Goal: Navigation & Orientation: Find specific page/section

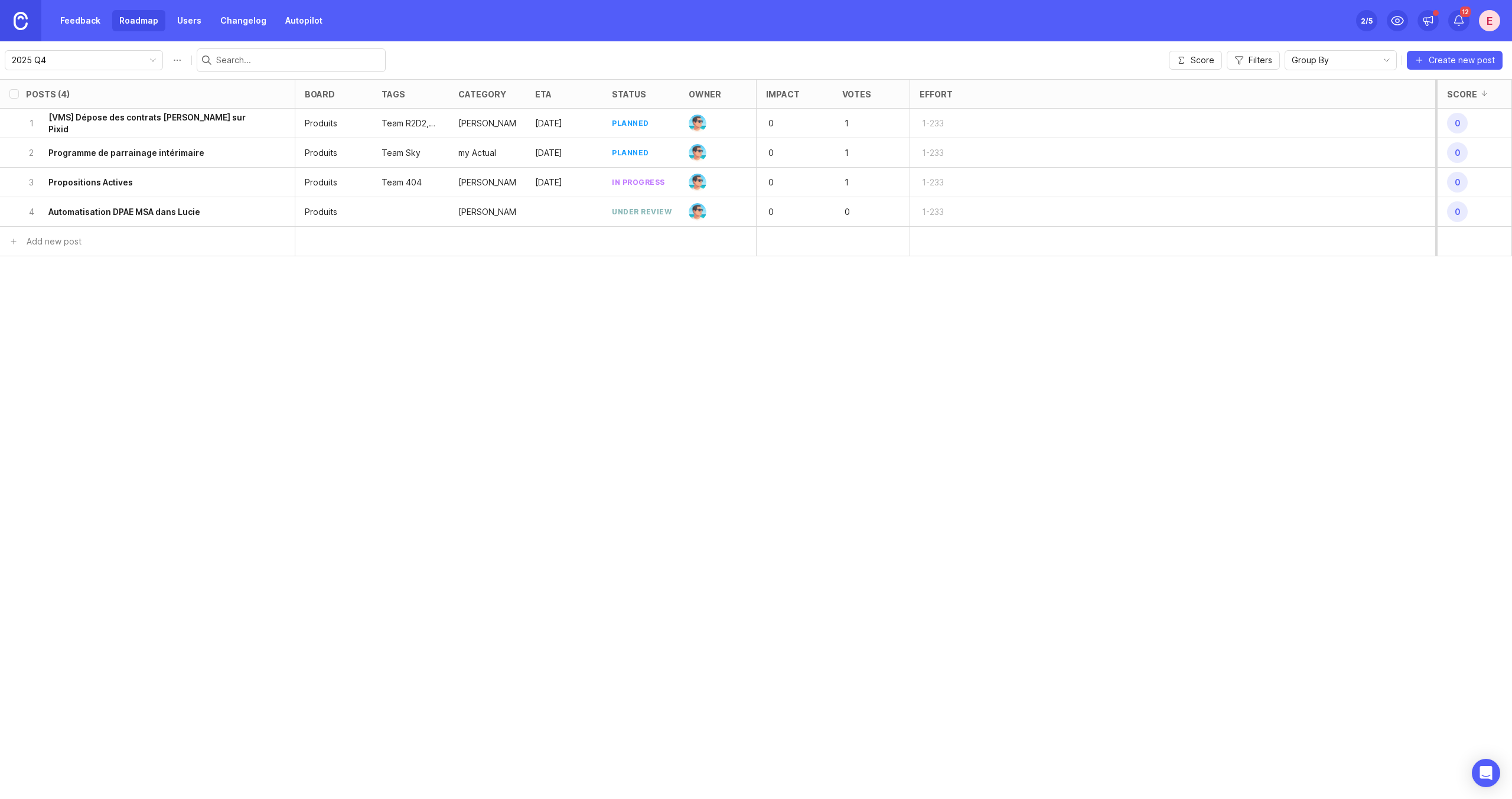
click at [148, 14] on link "Roadmap" at bounding box center [139, 21] width 53 height 21
click at [90, 21] on link "Feedback" at bounding box center [80, 21] width 54 height 21
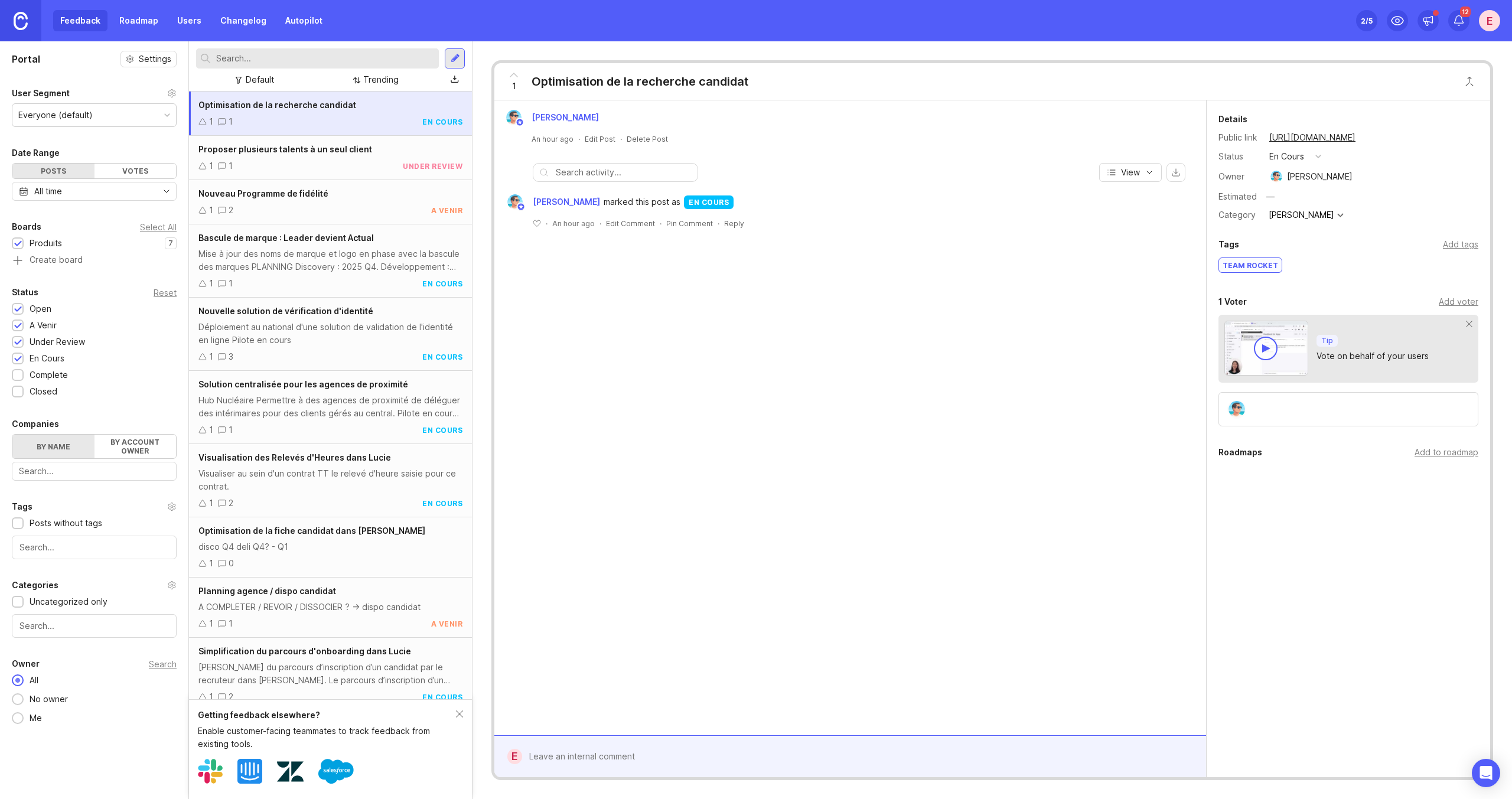
click at [132, 23] on link "Roadmap" at bounding box center [139, 21] width 53 height 21
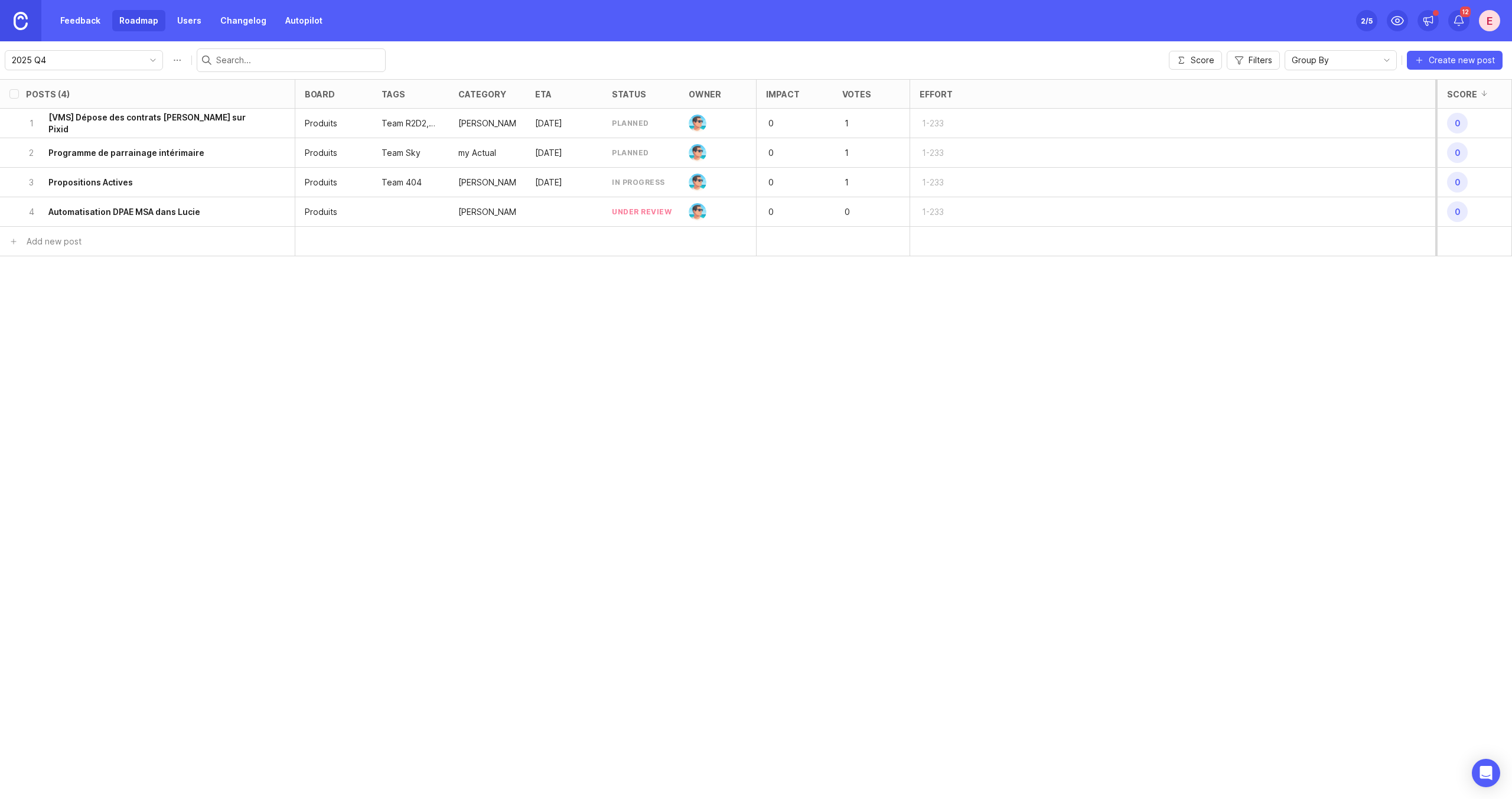
click at [135, 59] on input "2025 Q4" at bounding box center [78, 60] width 131 height 13
click at [84, 105] on li "Salesforce" at bounding box center [122, 103] width 235 height 20
type input "Salesforce"
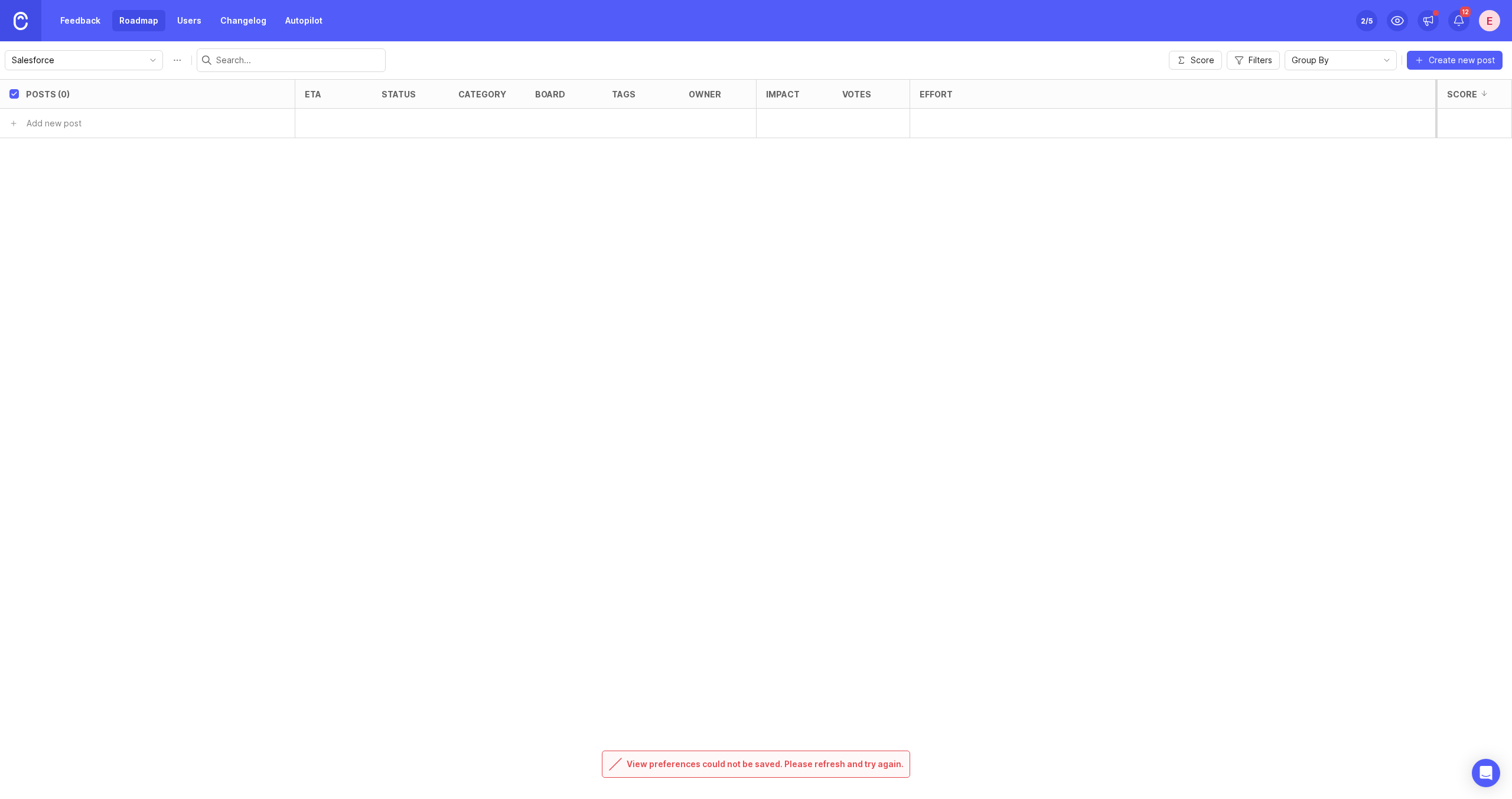
click at [150, 57] on icon "toggle icon" at bounding box center [153, 60] width 19 height 9
click at [68, 122] on li "2026 Q1" at bounding box center [122, 122] width 235 height 20
type input "2026 Q1"
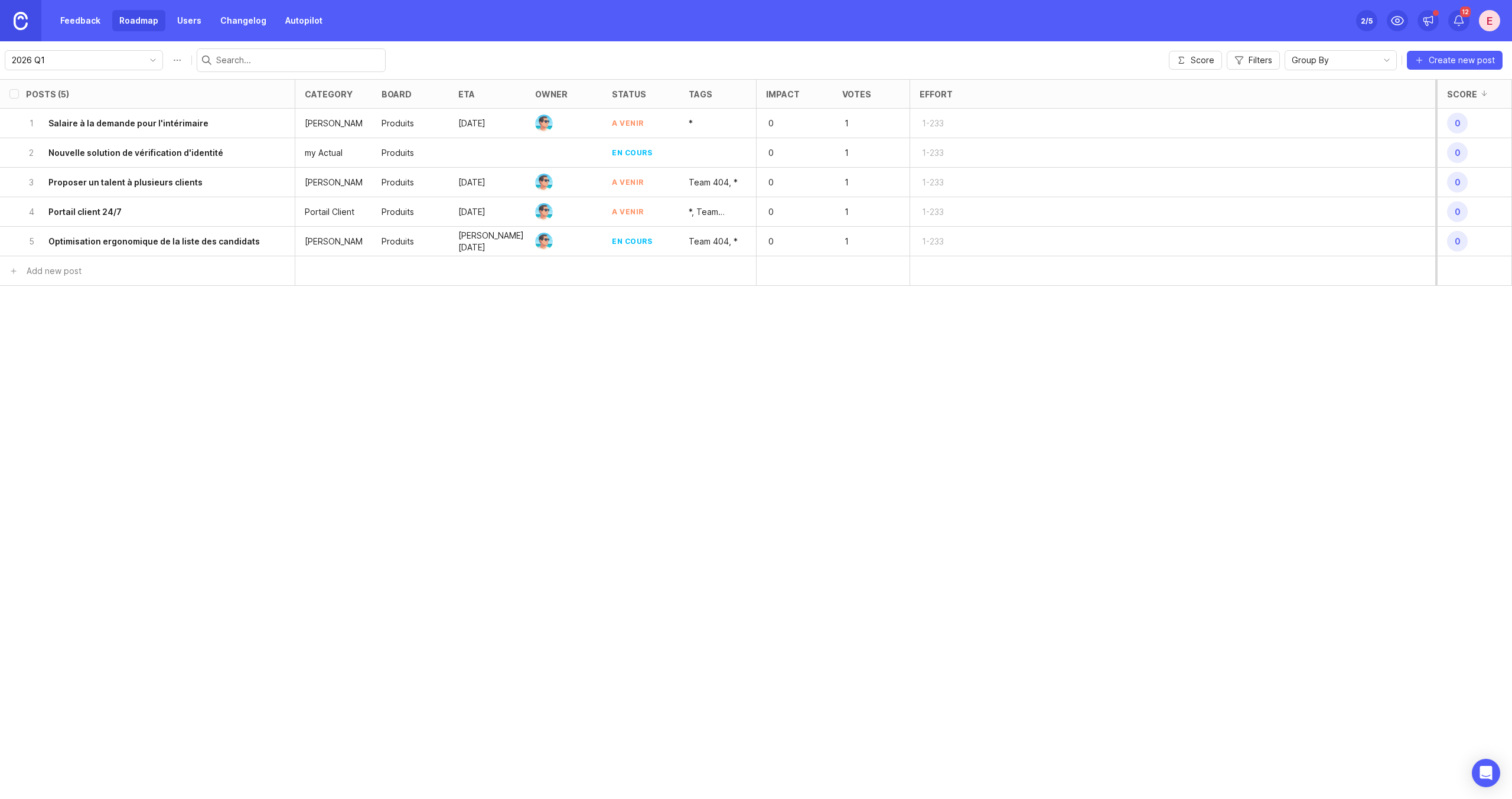
click at [145, 68] on div "2026 Q1" at bounding box center [84, 60] width 158 height 20
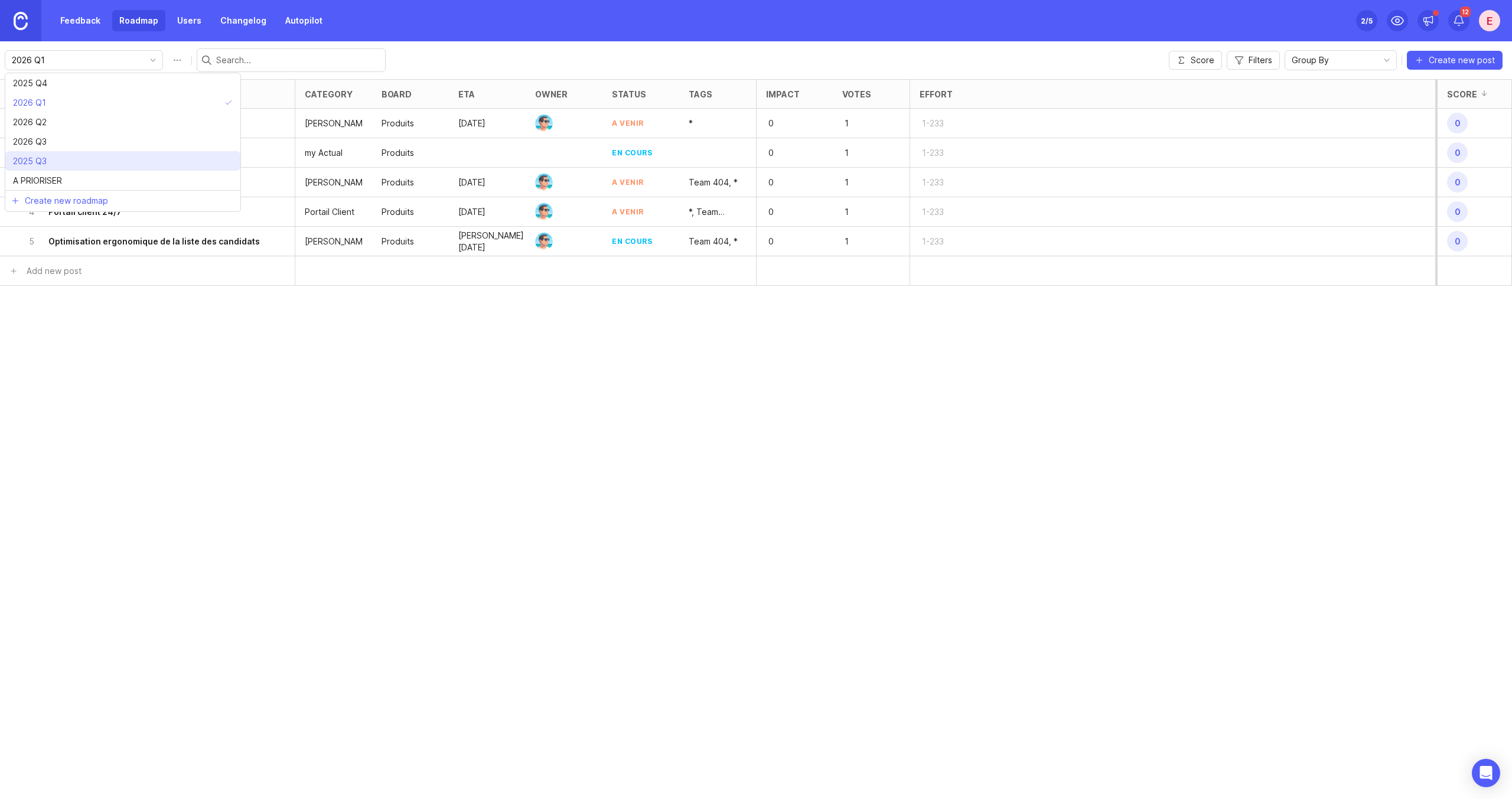
click at [84, 166] on li "2025 Q3" at bounding box center [122, 161] width 235 height 20
type input "2025 Q3"
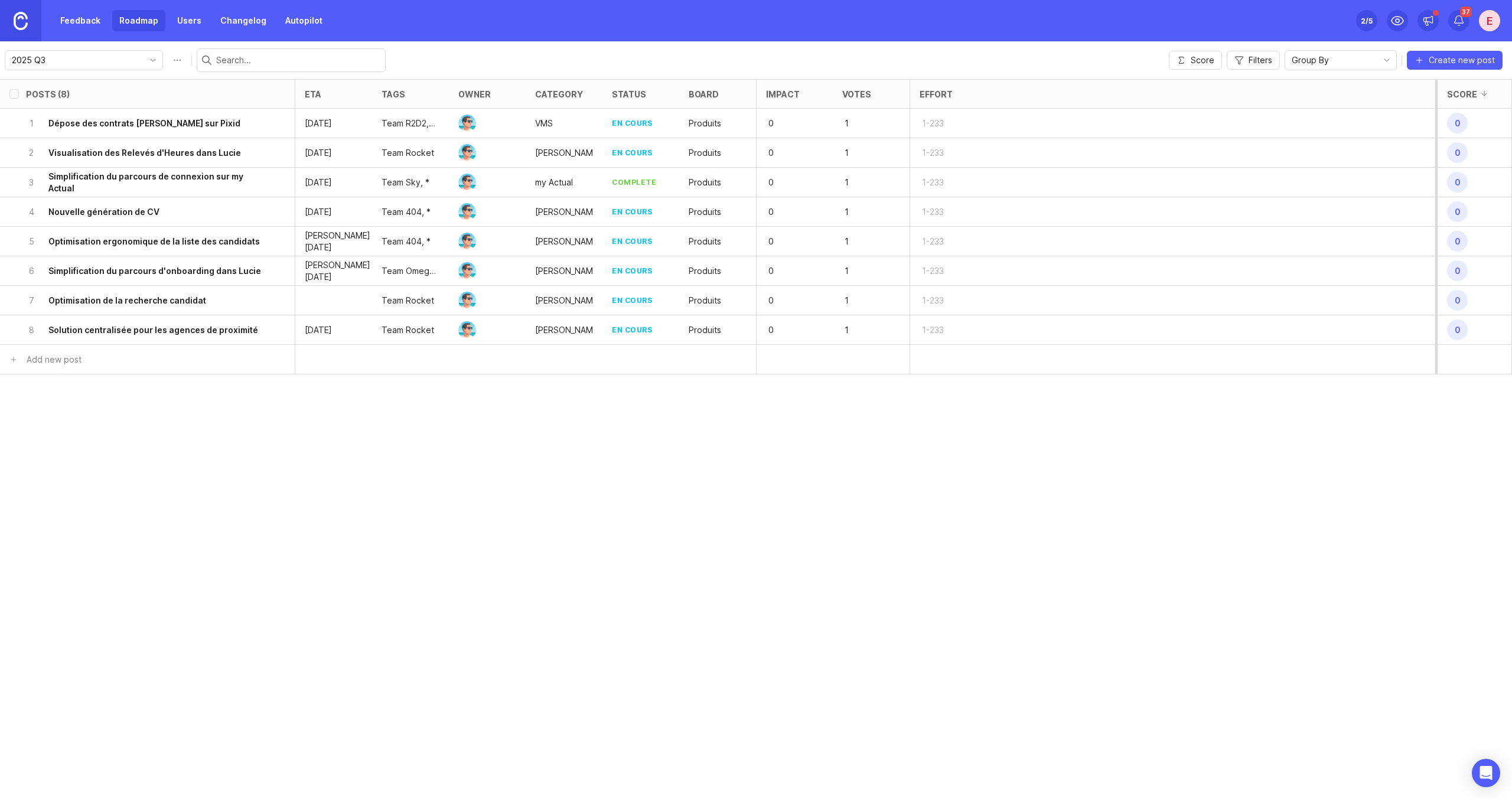
click at [146, 302] on h6 "Optimisation de la recherche candidat" at bounding box center [127, 301] width 157 height 12
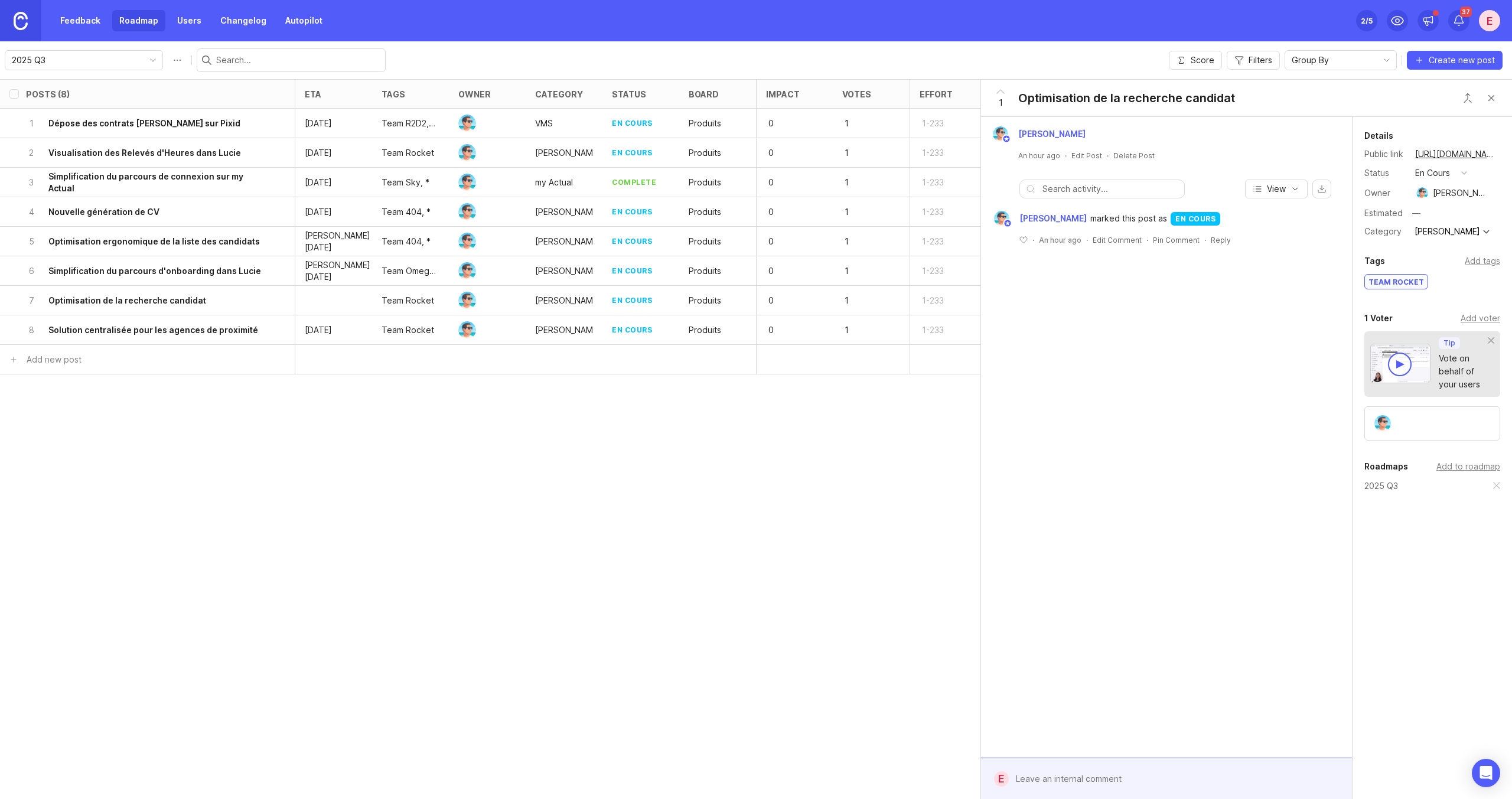
click at [154, 58] on icon "toggle icon" at bounding box center [153, 60] width 19 height 9
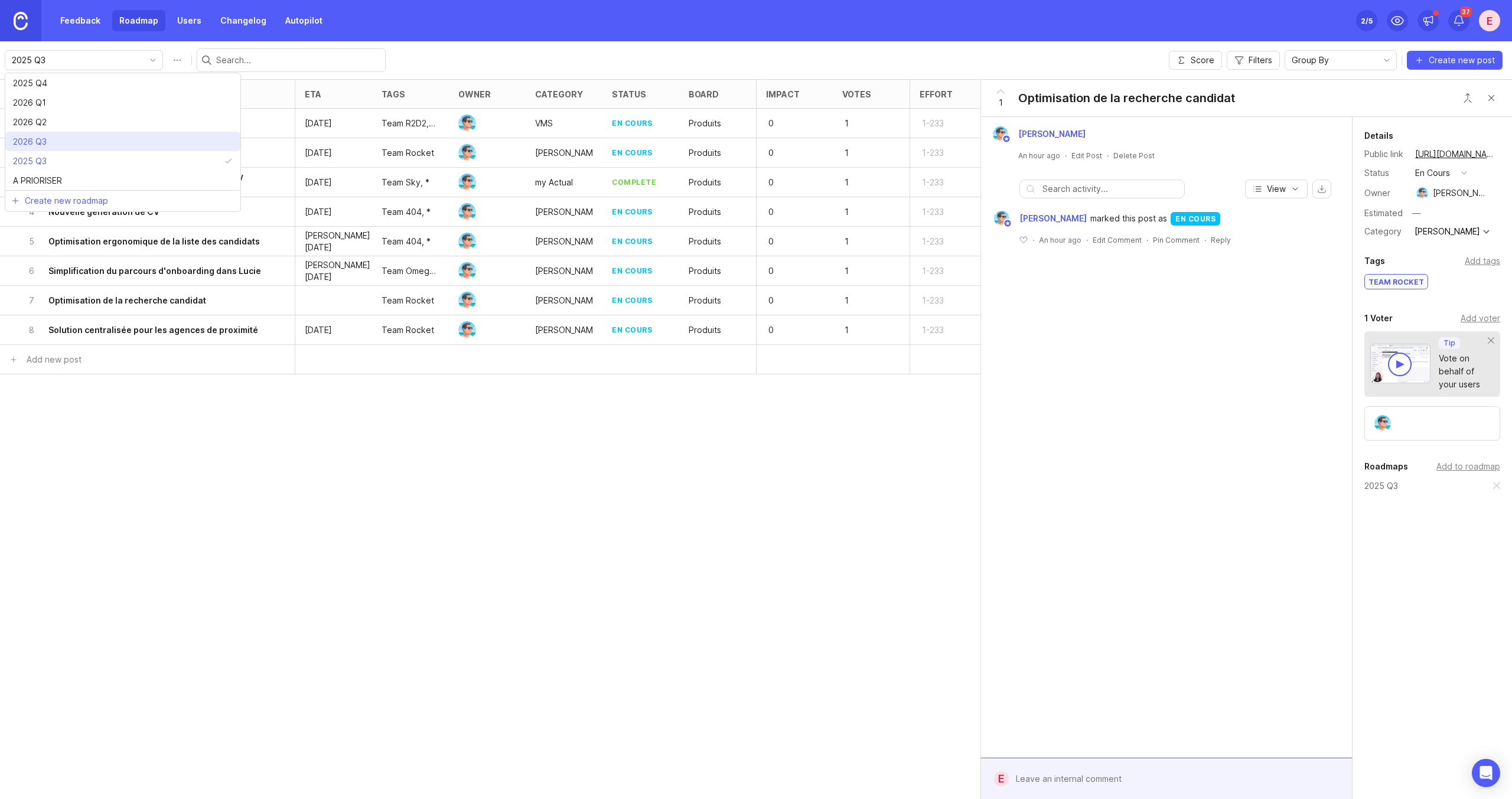
click at [65, 139] on li "2026 Q3" at bounding box center [122, 141] width 235 height 20
type input "2026 Q3"
